Goal: Book appointment/travel/reservation

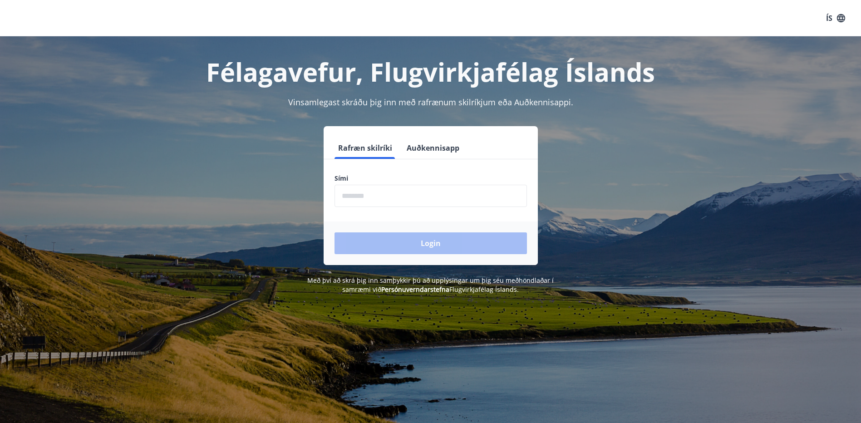
click at [358, 201] on input "phone" at bounding box center [430, 196] width 192 height 22
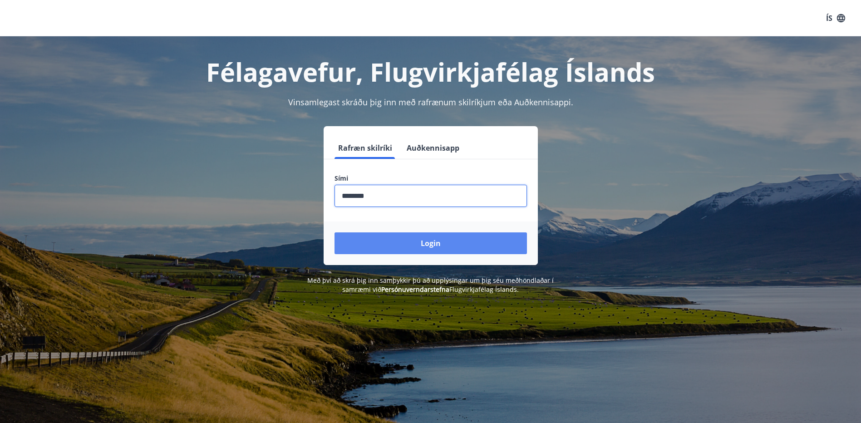
type input "********"
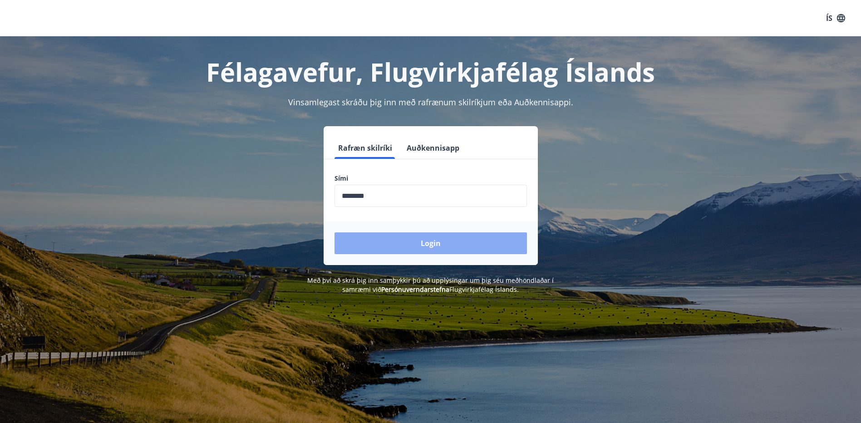
click at [420, 240] on button "Login" at bounding box center [430, 243] width 192 height 22
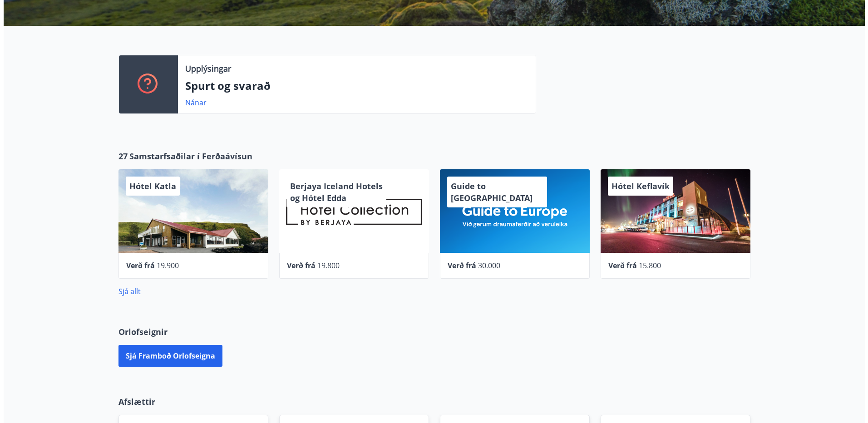
scroll to position [182, 0]
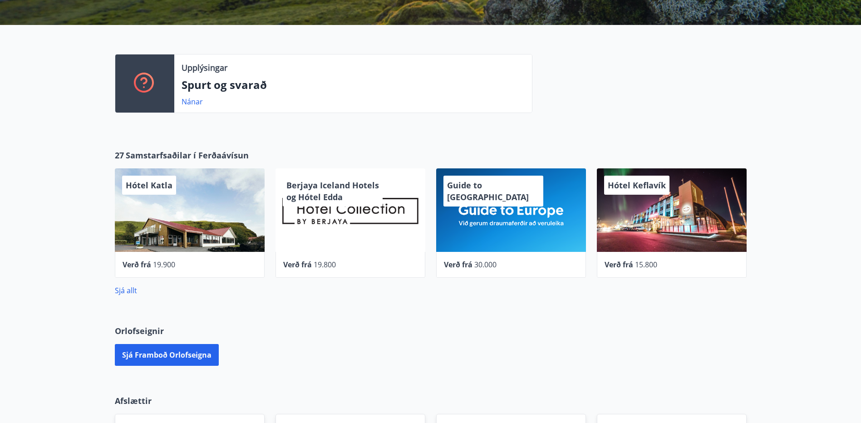
click at [627, 263] on span "Verð frá" at bounding box center [618, 265] width 29 height 10
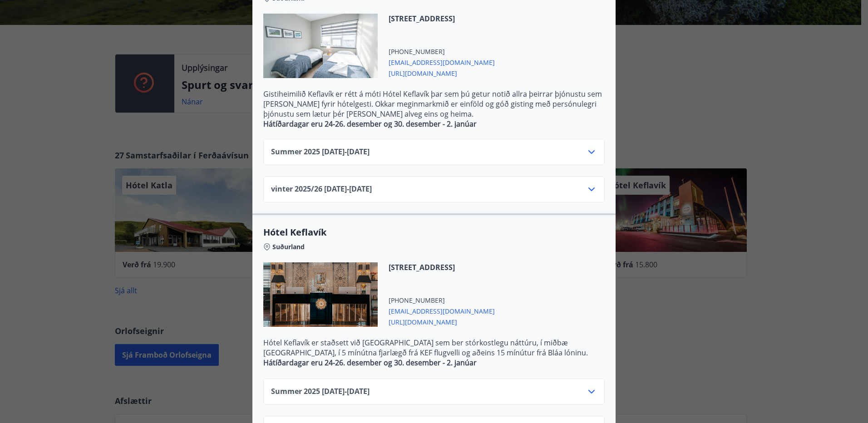
scroll to position [264, 0]
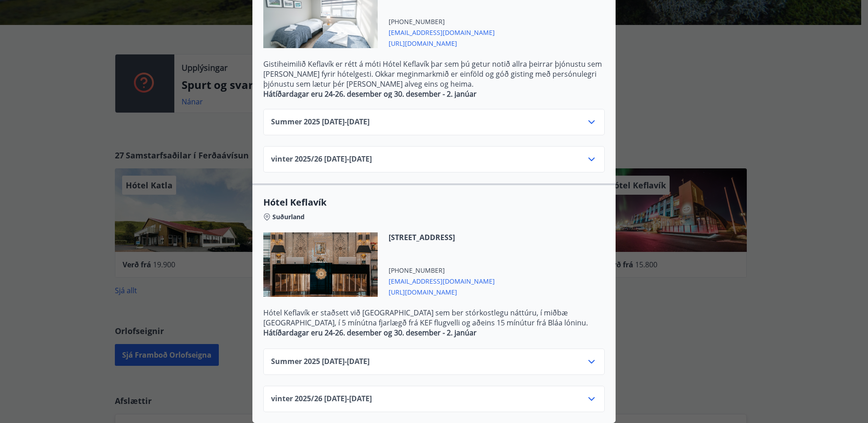
click at [589, 397] on icon at bounding box center [591, 399] width 6 height 4
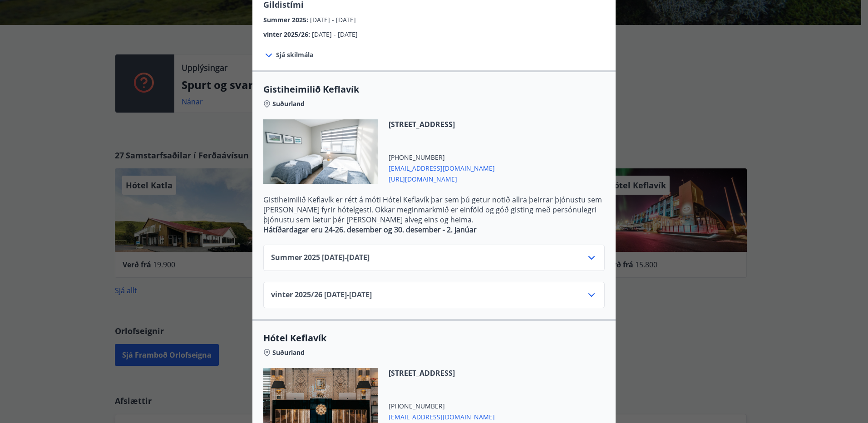
scroll to position [0, 0]
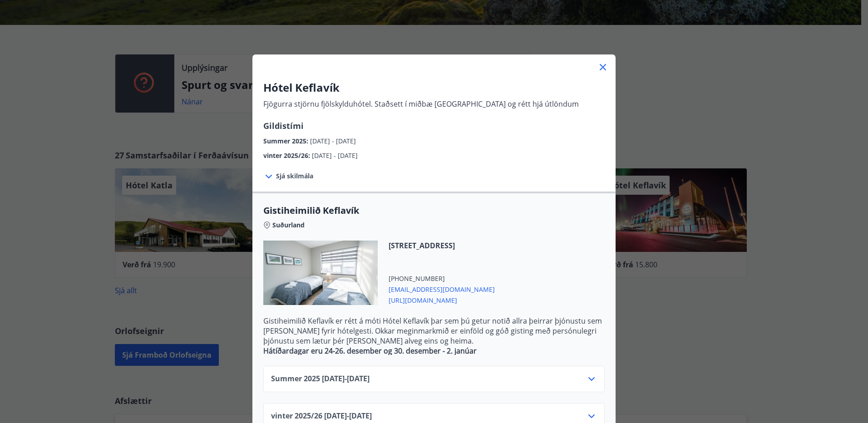
click at [599, 70] on icon at bounding box center [602, 67] width 11 height 11
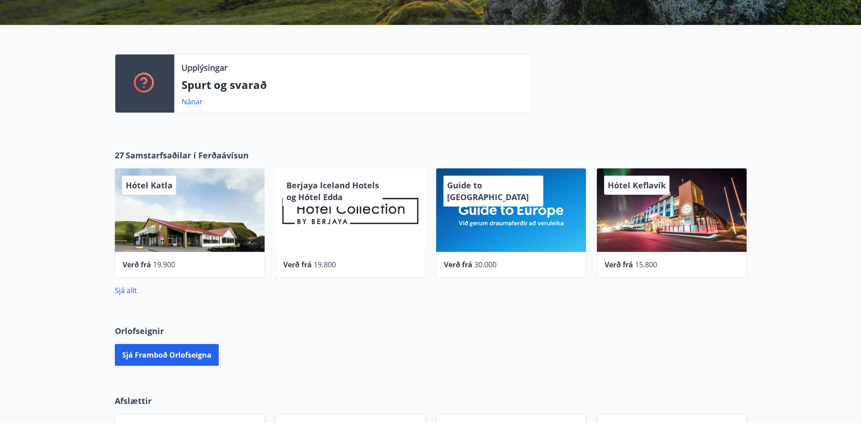
click at [472, 265] on span "Verð frá" at bounding box center [458, 265] width 29 height 10
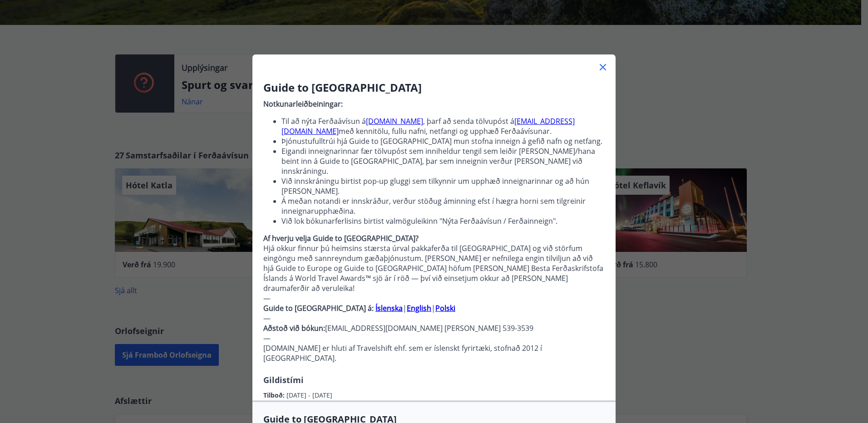
click at [598, 66] on icon at bounding box center [602, 67] width 11 height 11
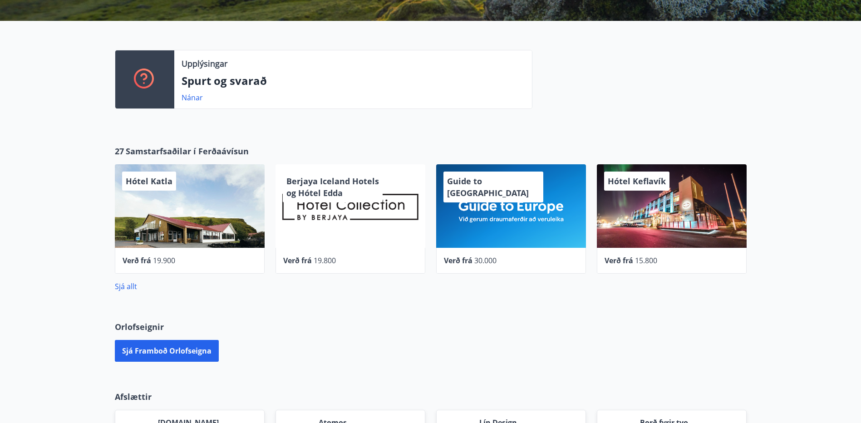
scroll to position [178, 0]
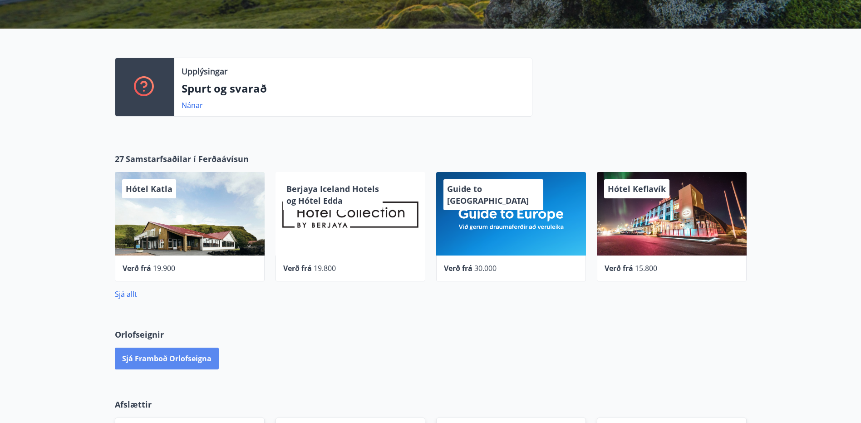
click at [200, 358] on button "Sjá framboð orlofseigna" at bounding box center [167, 359] width 104 height 22
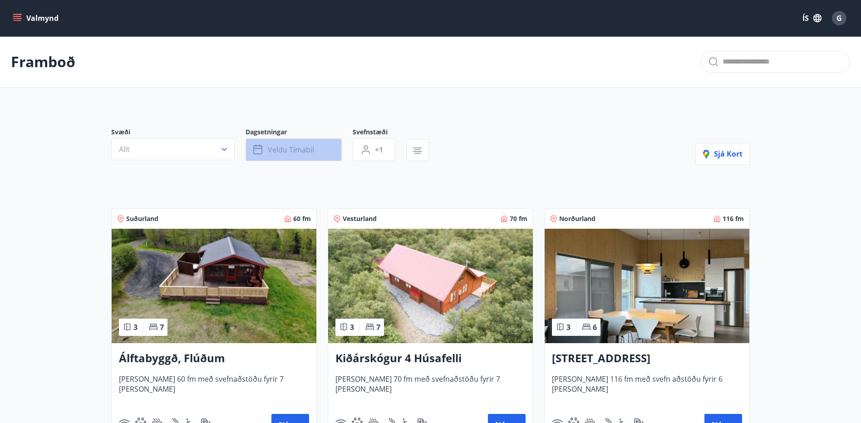
click at [259, 151] on icon "button" at bounding box center [258, 149] width 11 height 11
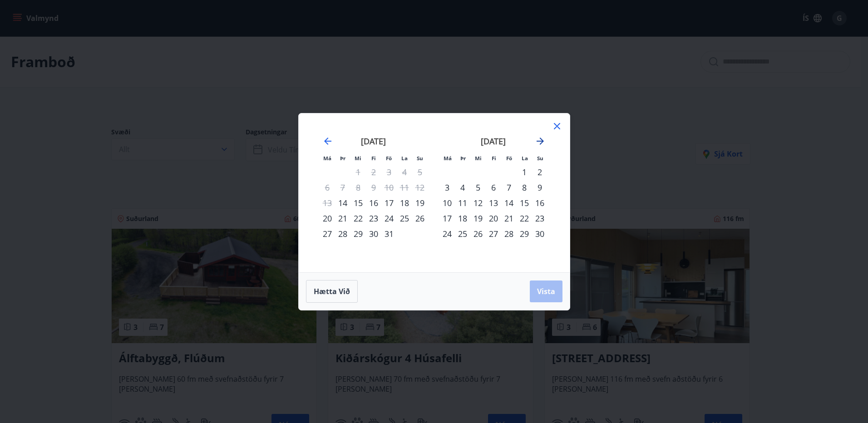
click at [539, 139] on icon "Move forward to switch to the next month." at bounding box center [540, 141] width 11 height 11
click at [540, 140] on icon "Move forward to switch to the next month." at bounding box center [540, 141] width 11 height 11
click at [326, 143] on icon "Move backward to switch to the previous month." at bounding box center [327, 140] width 7 height 7
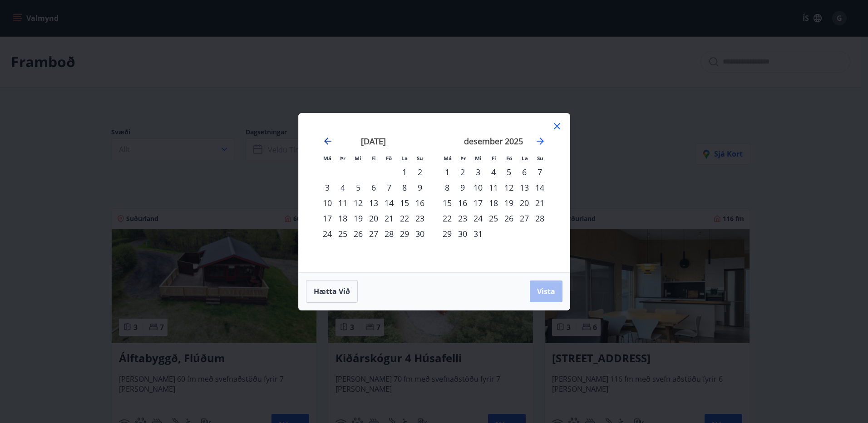
click at [326, 143] on icon "Move backward to switch to the previous month." at bounding box center [327, 140] width 7 height 7
